Goal: Navigation & Orientation: Find specific page/section

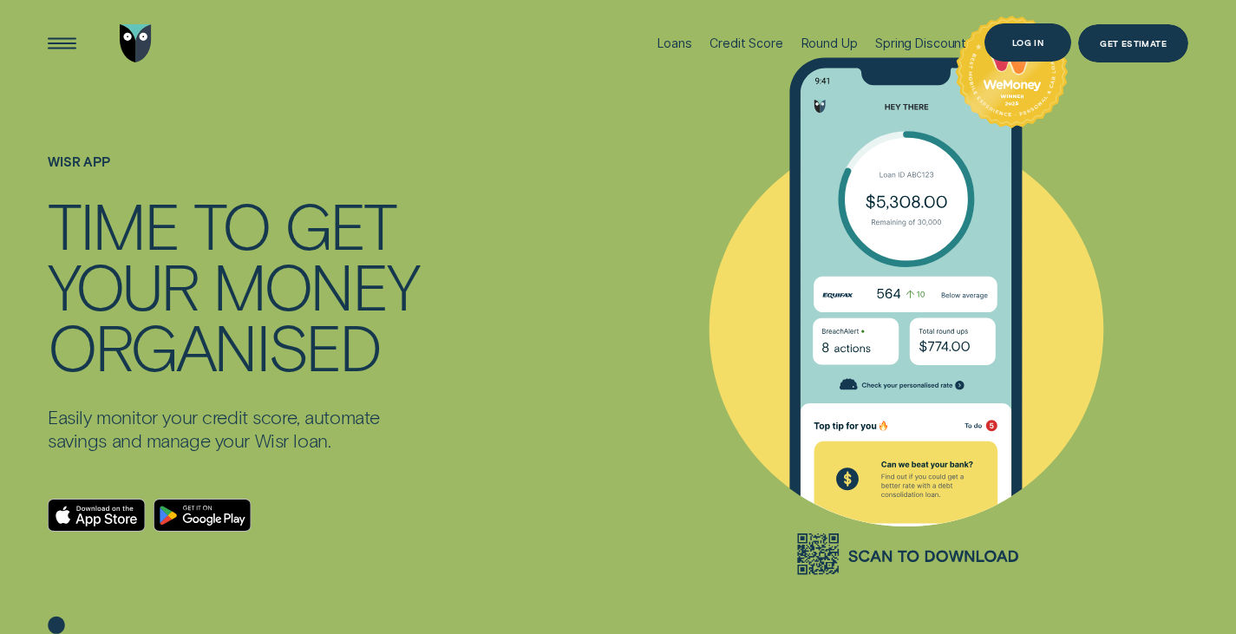
click at [1018, 34] on div "Log in" at bounding box center [1027, 42] width 87 height 39
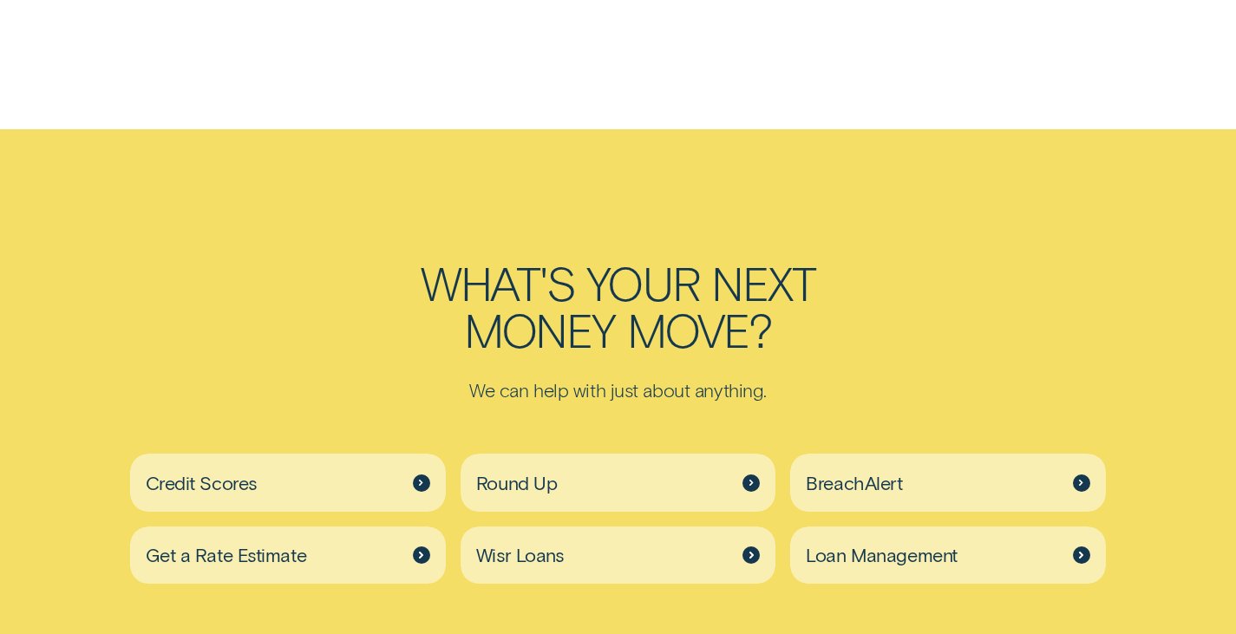
scroll to position [4626, 0]
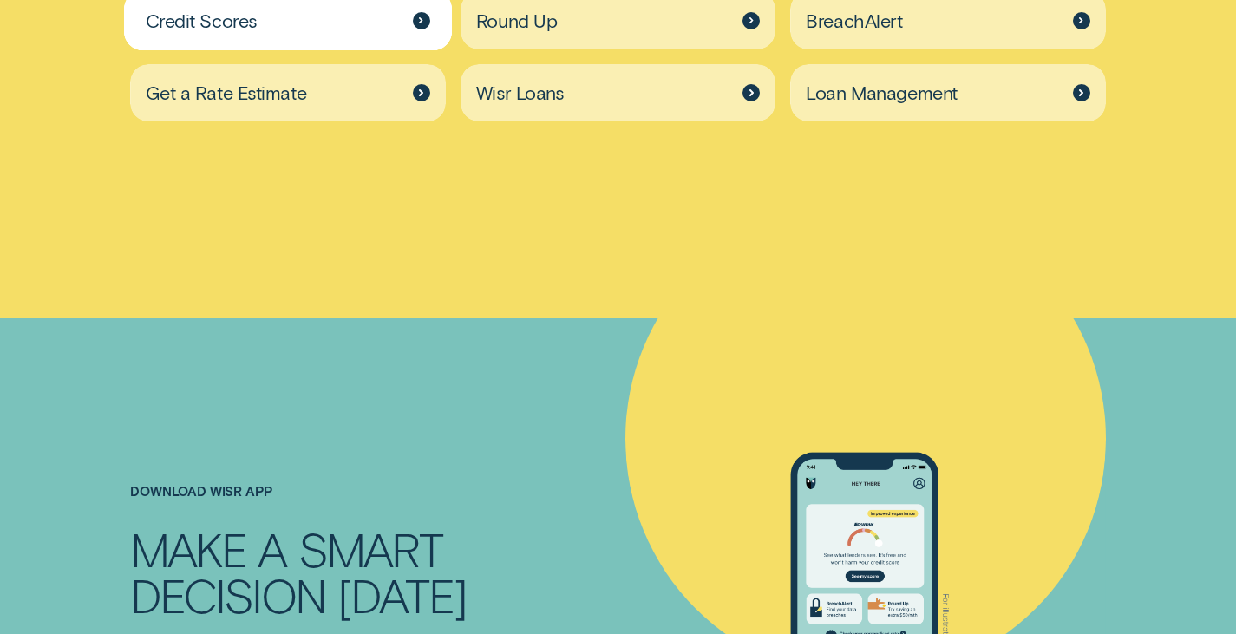
click at [414, 16] on div "Credit Scores" at bounding box center [288, 20] width 316 height 58
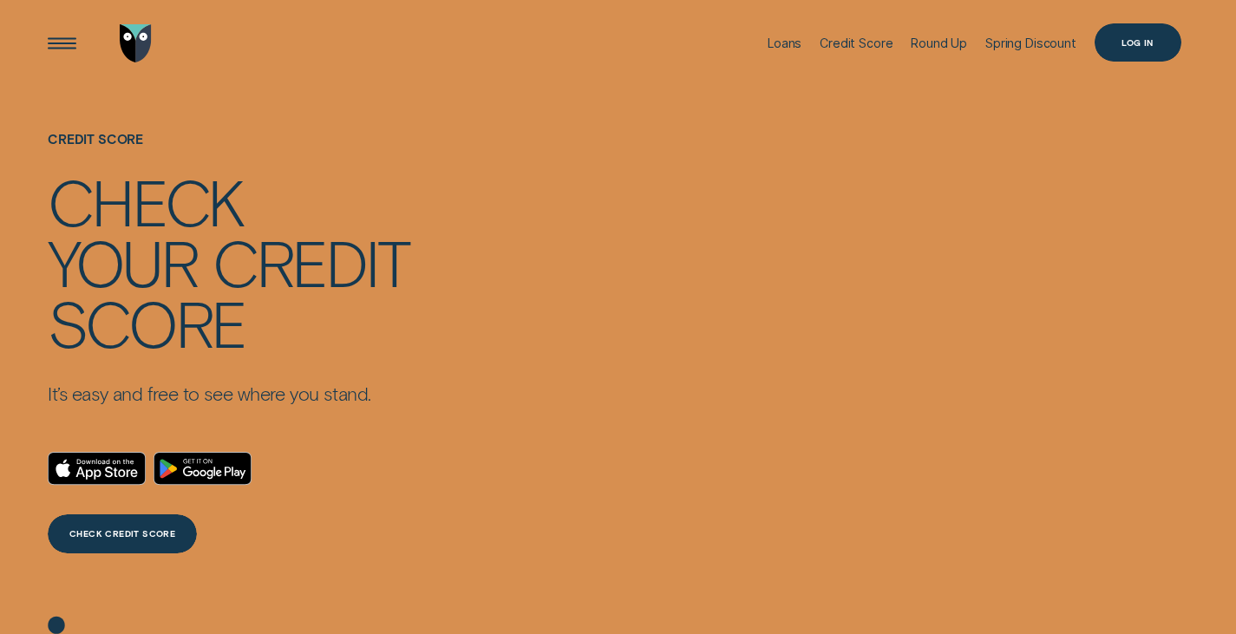
click at [1141, 39] on div "Log in" at bounding box center [1136, 43] width 31 height 8
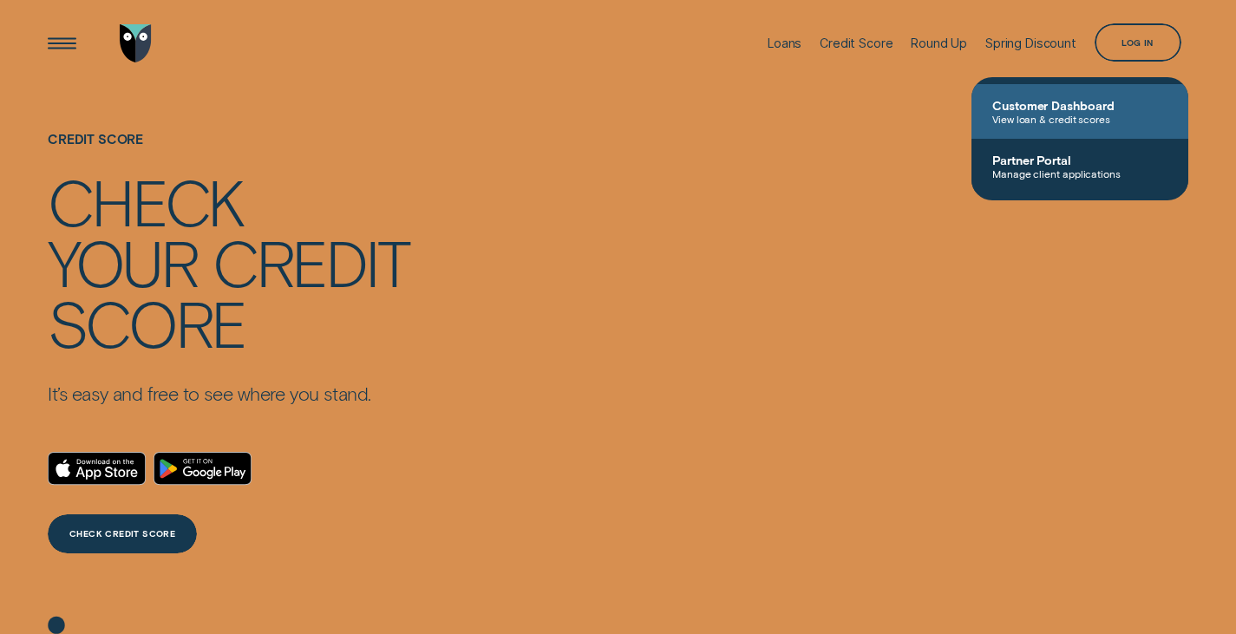
click at [1033, 101] on span "Customer Dashboard" at bounding box center [1079, 105] width 175 height 15
